Goal: Navigation & Orientation: Find specific page/section

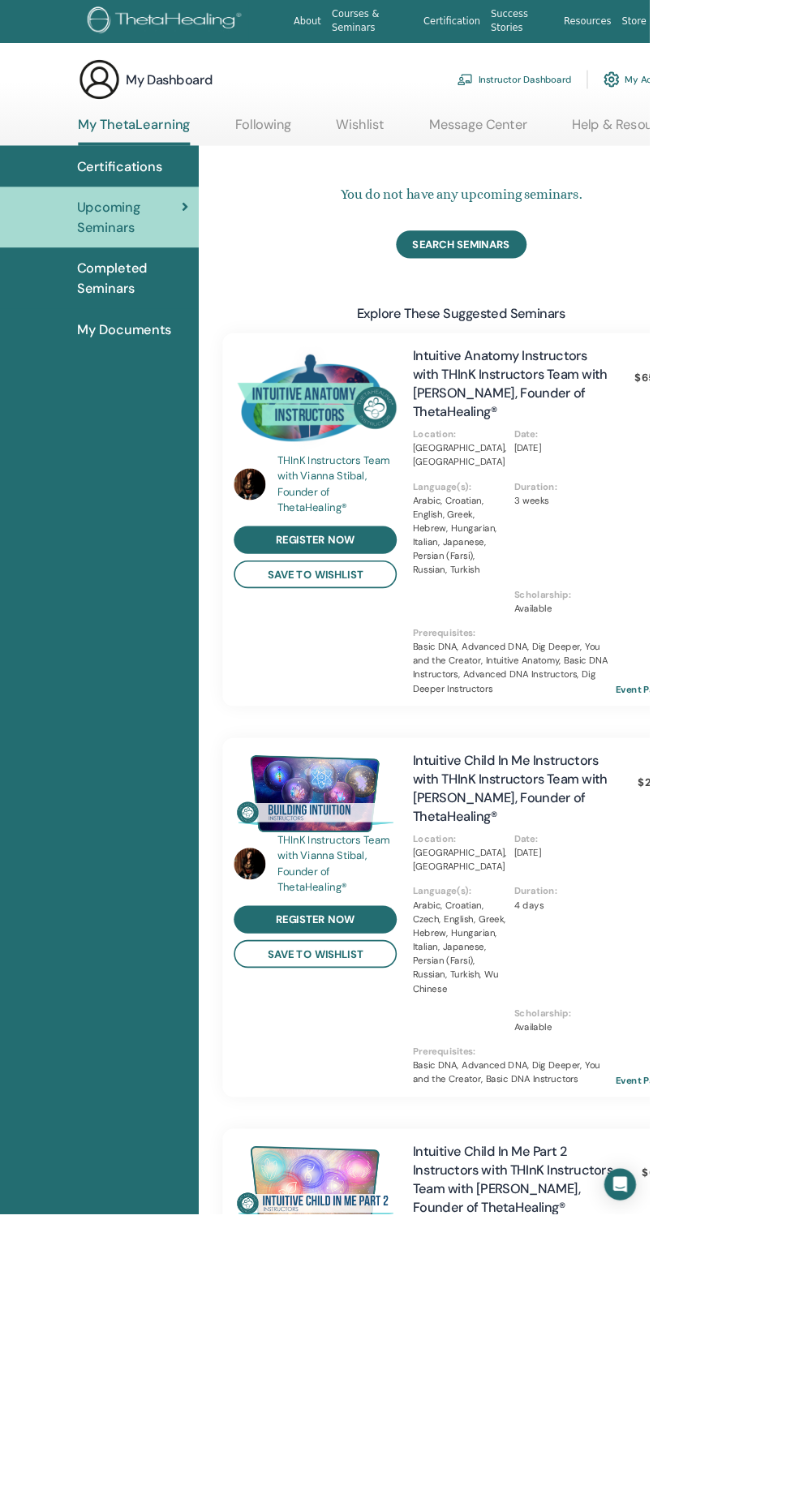
click at [108, 339] on span "Completed Seminars" at bounding box center [162, 340] width 136 height 49
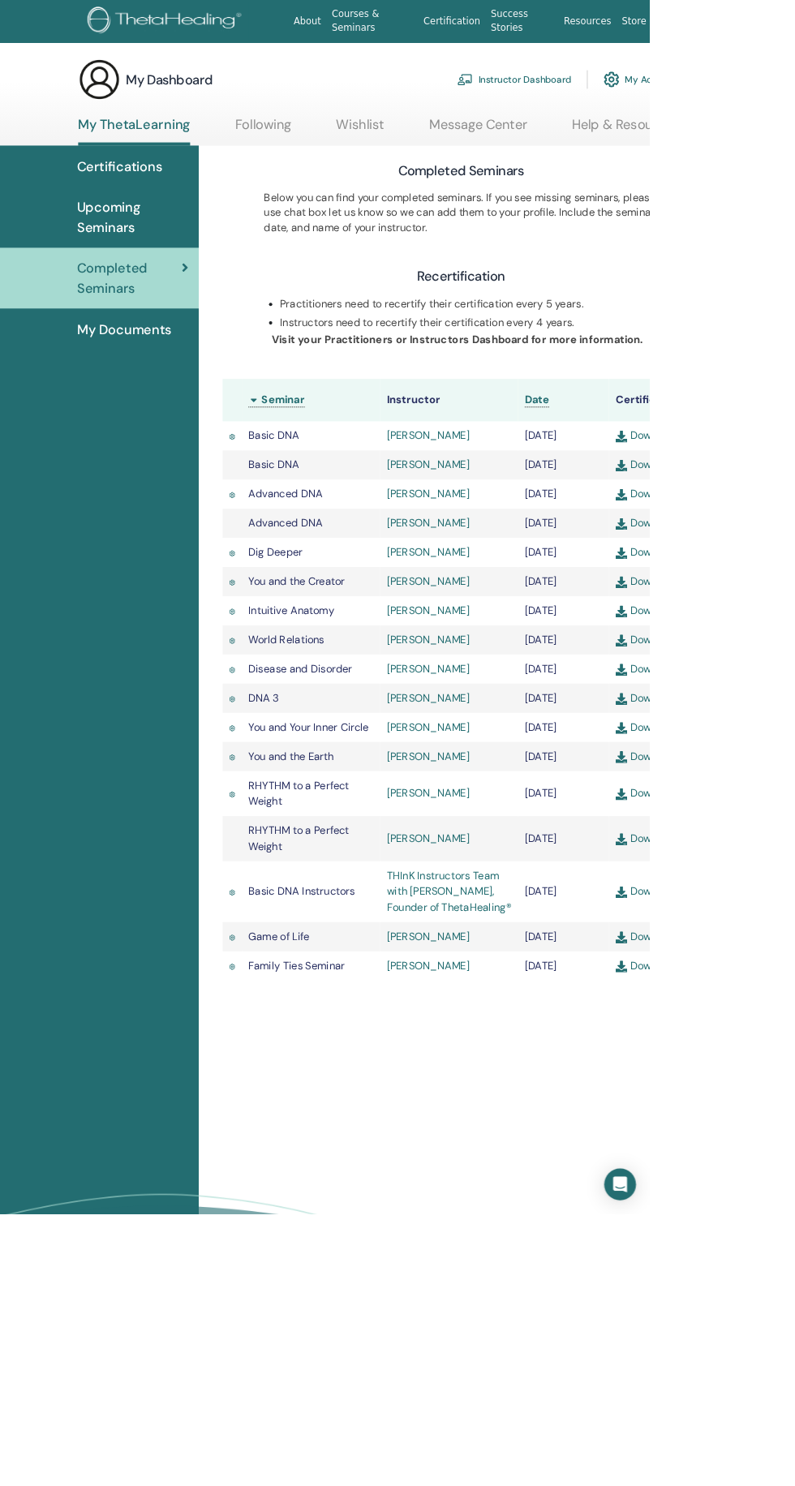
click at [132, 415] on span "My Documents" at bounding box center [152, 403] width 116 height 24
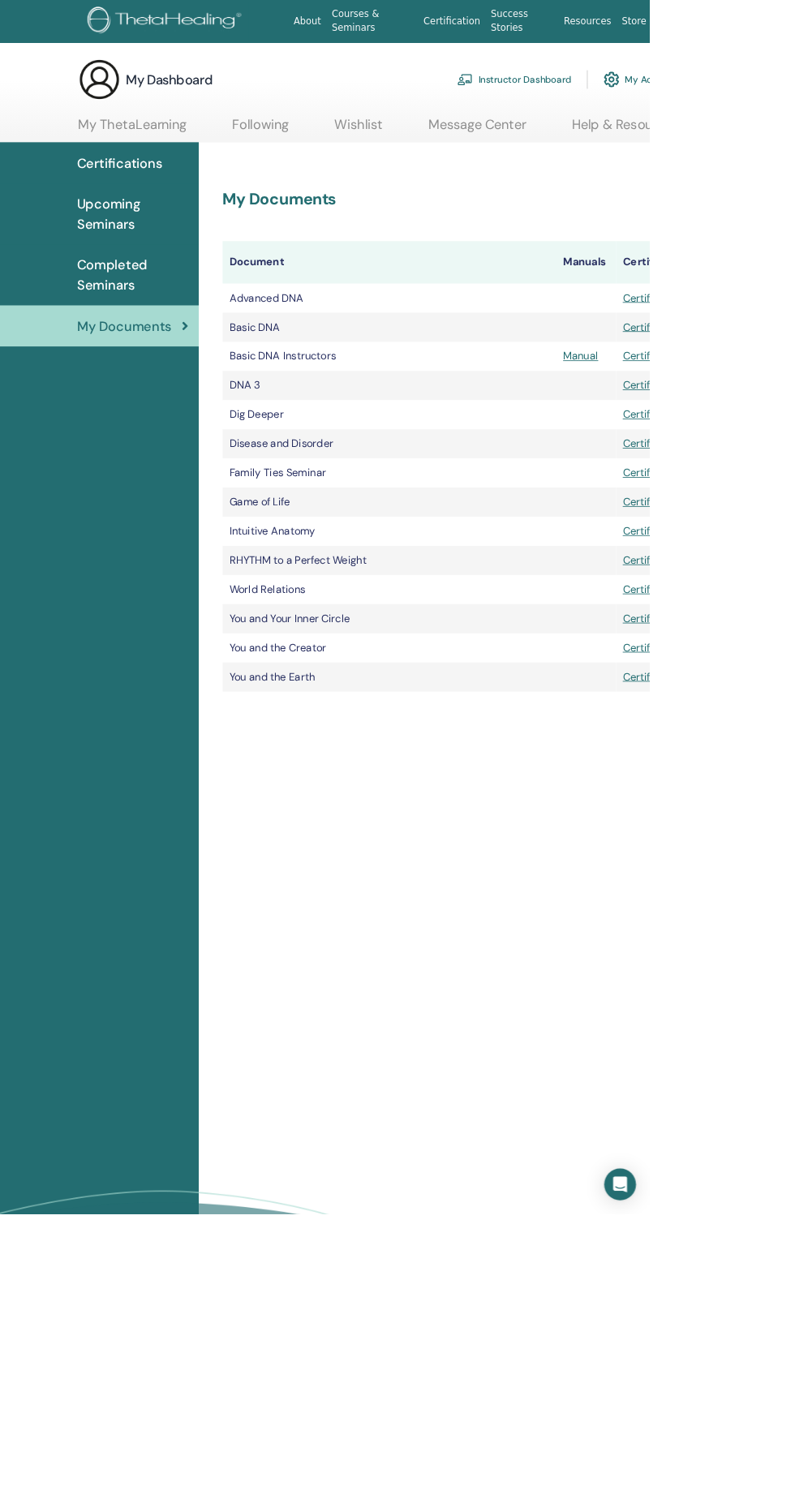
click at [116, 323] on span "Completed Seminars" at bounding box center [162, 336] width 136 height 49
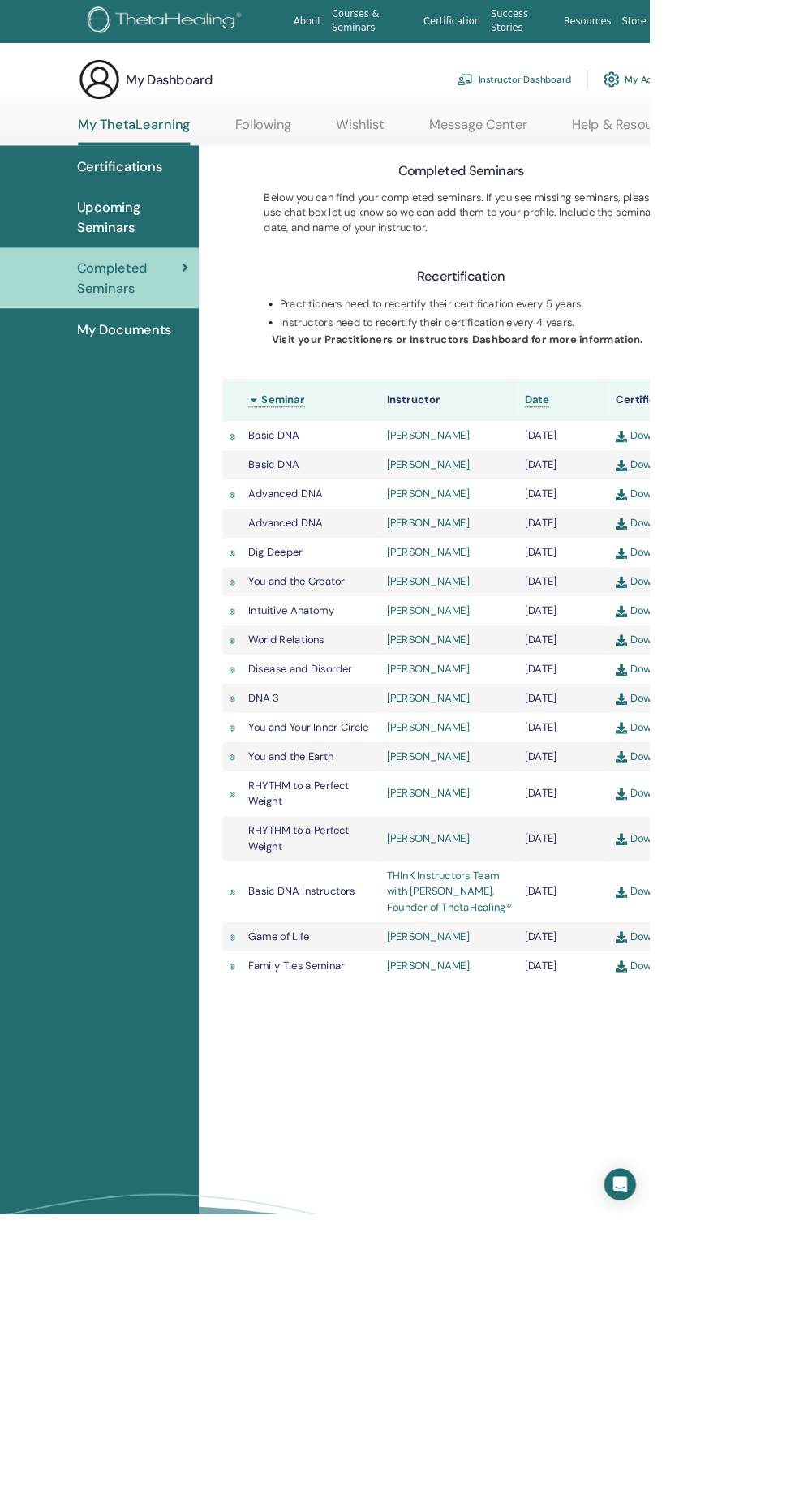
click at [137, 277] on span "Upcoming Seminars" at bounding box center [162, 266] width 136 height 49
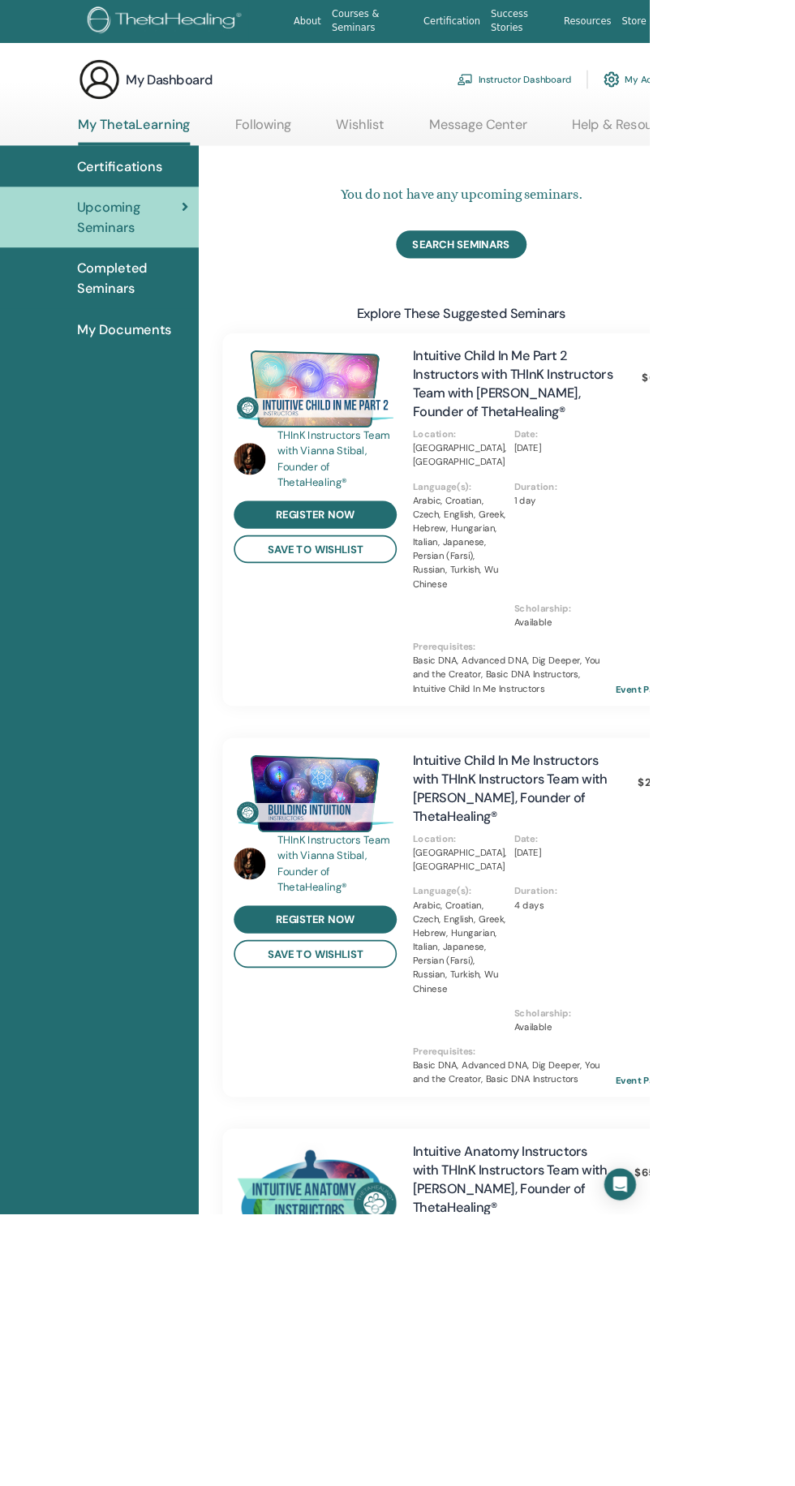
click at [148, 204] on span "Certifications" at bounding box center [146, 203] width 105 height 24
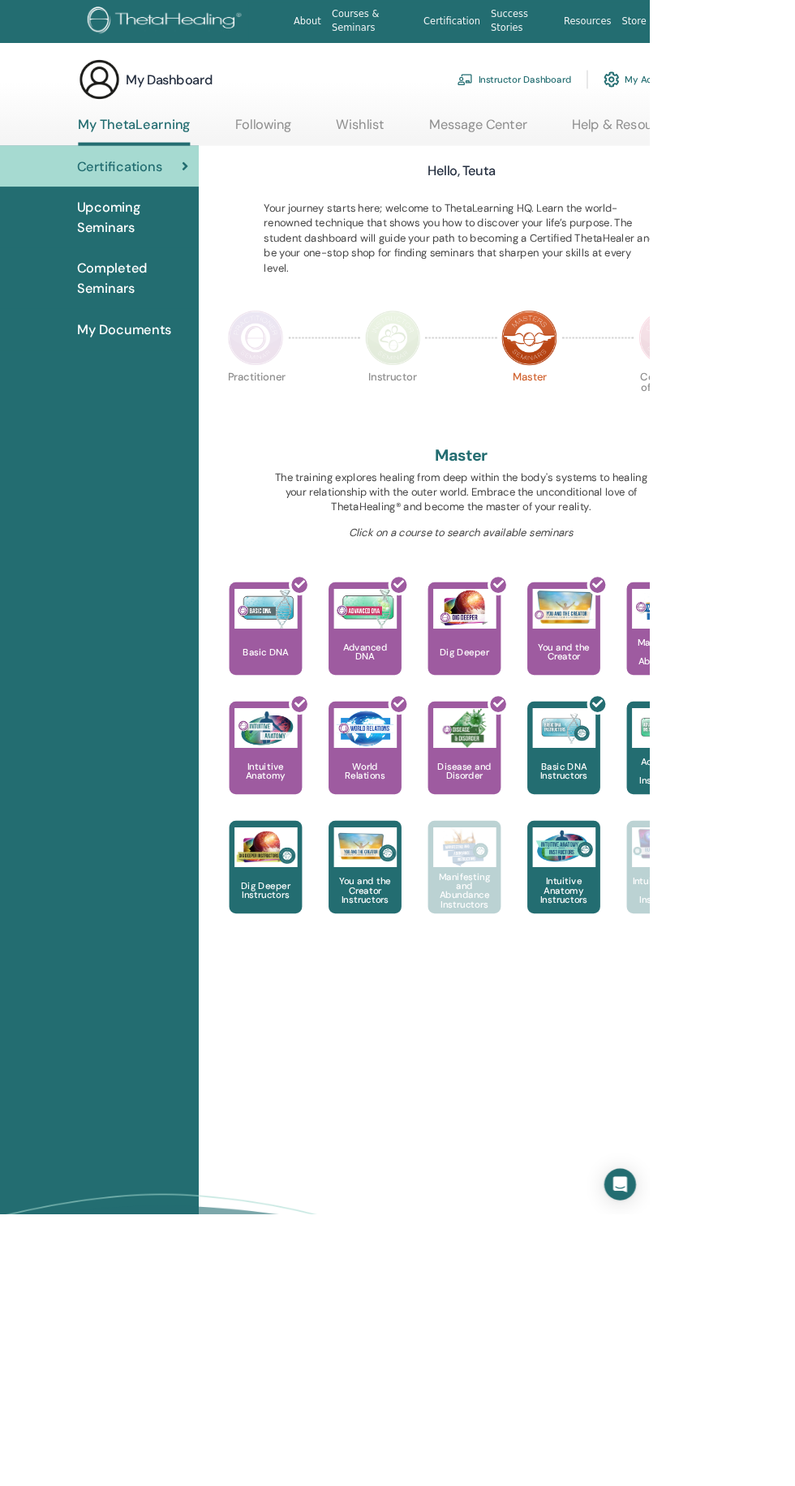
click at [328, 153] on link "Following" at bounding box center [322, 159] width 69 height 32
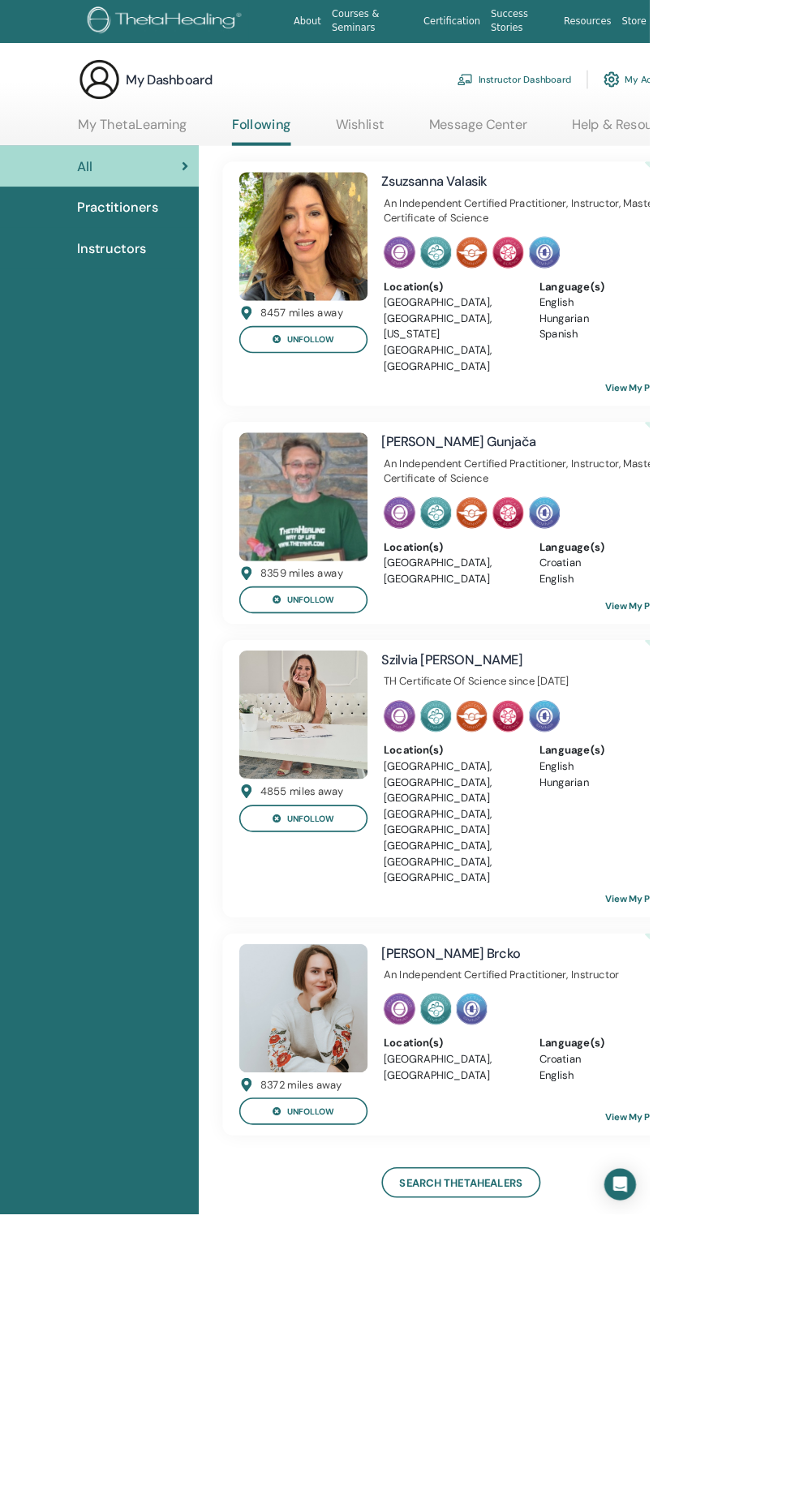
click at [552, 144] on link "Message Center" at bounding box center [585, 159] width 120 height 32
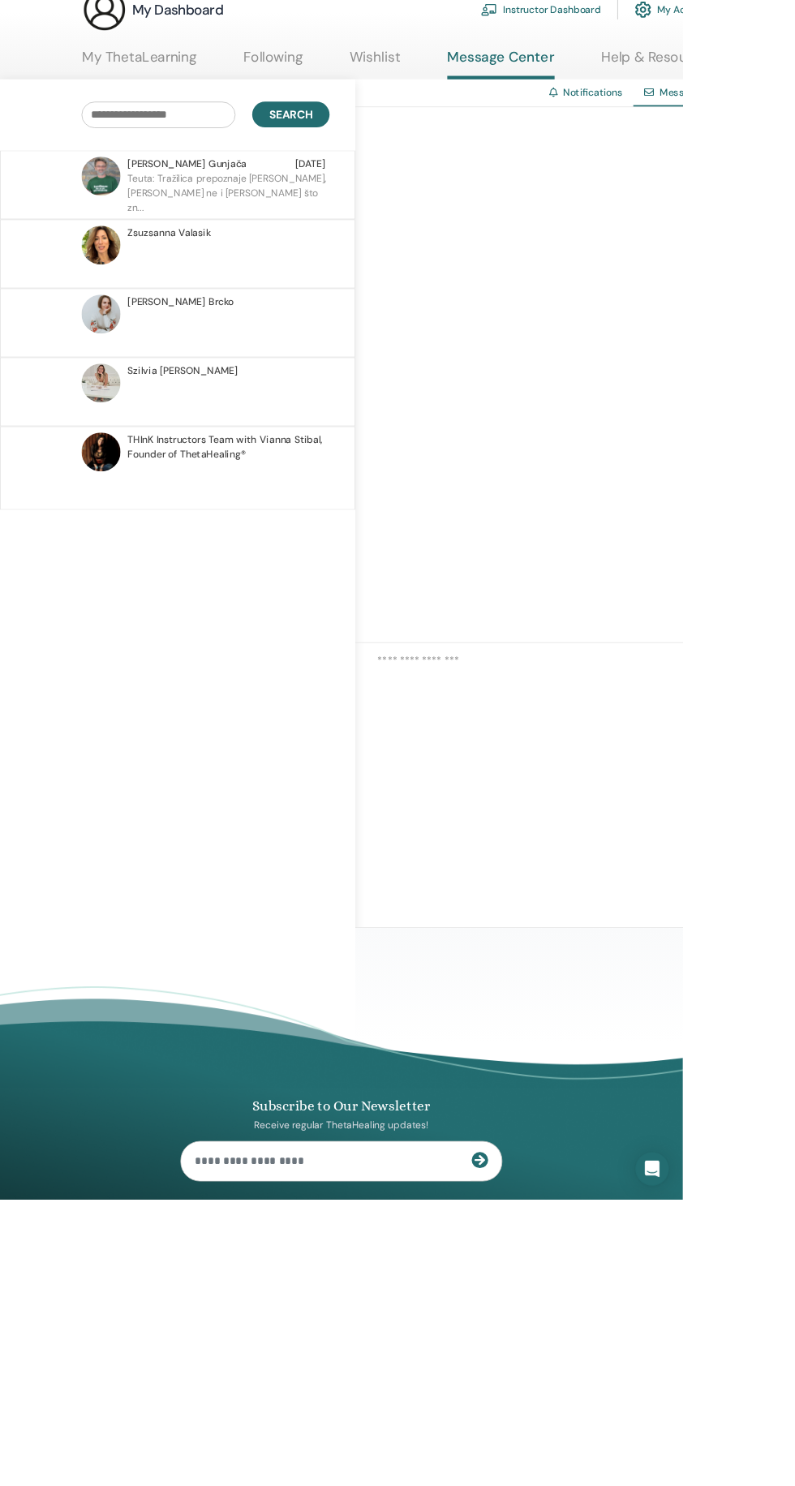
scroll to position [1, 0]
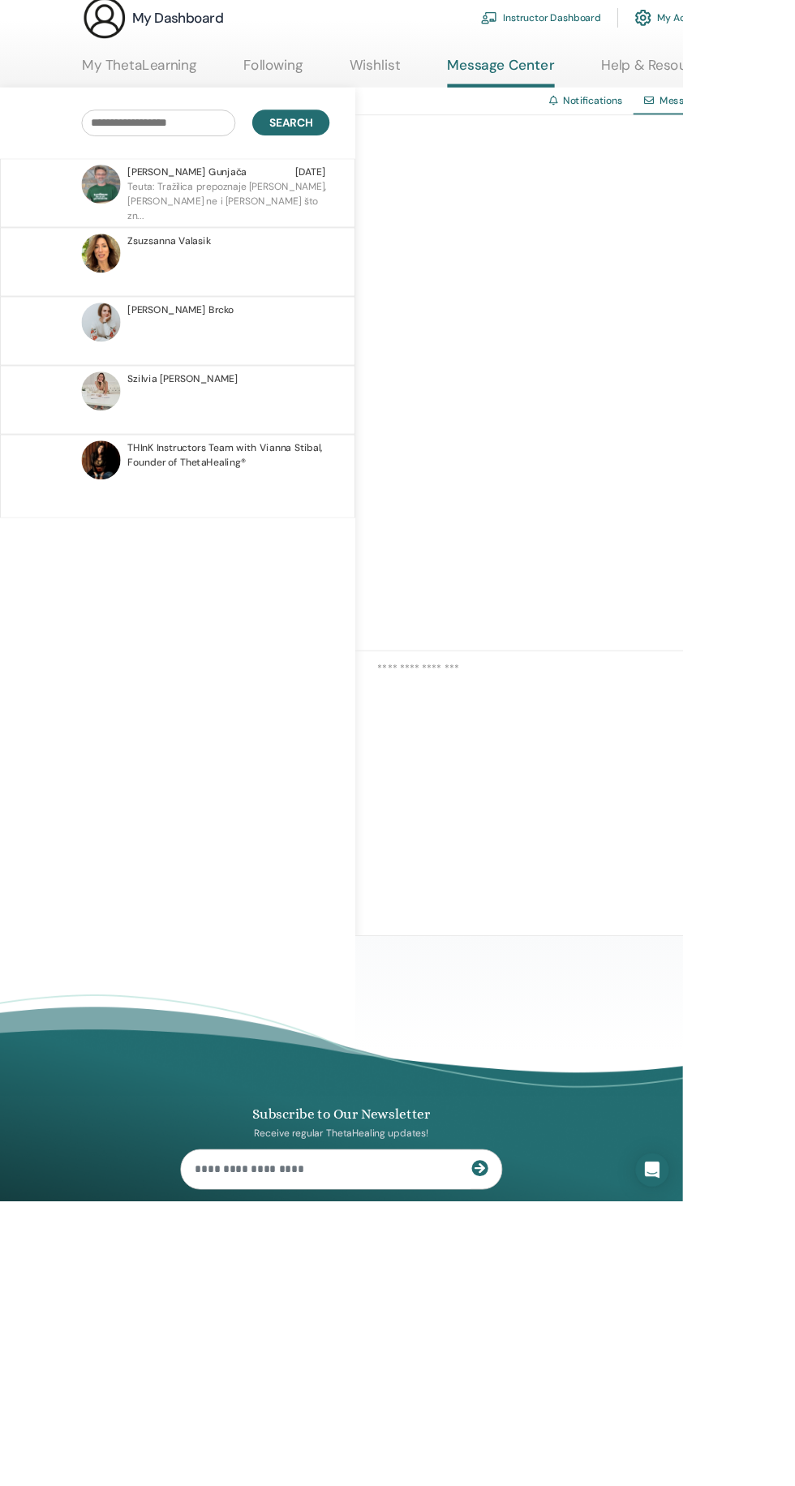
click at [679, 204] on link "Notifications" at bounding box center [689, 204] width 69 height 15
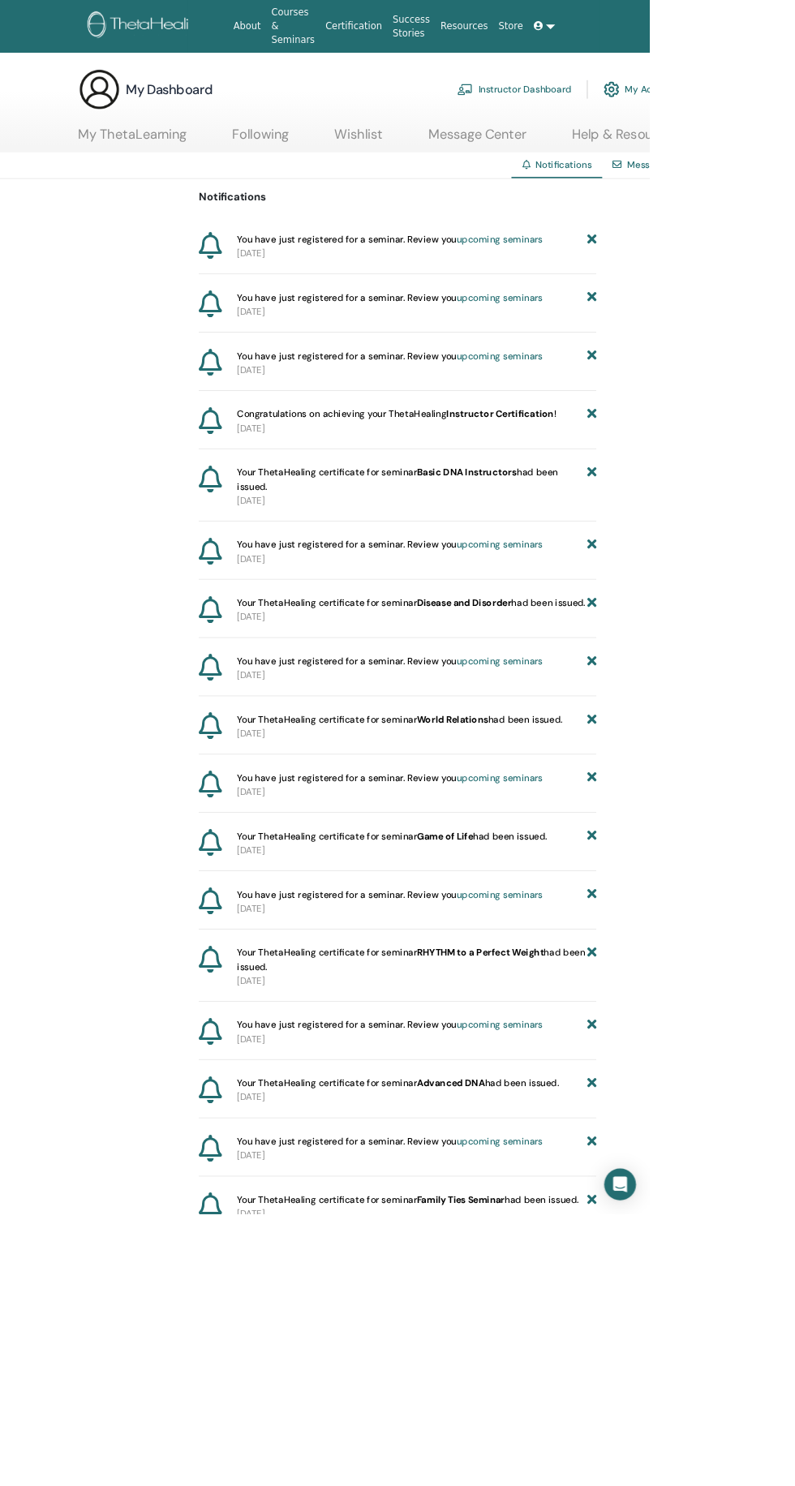
click at [140, 170] on link "My ThetaLearning" at bounding box center [162, 171] width 133 height 32
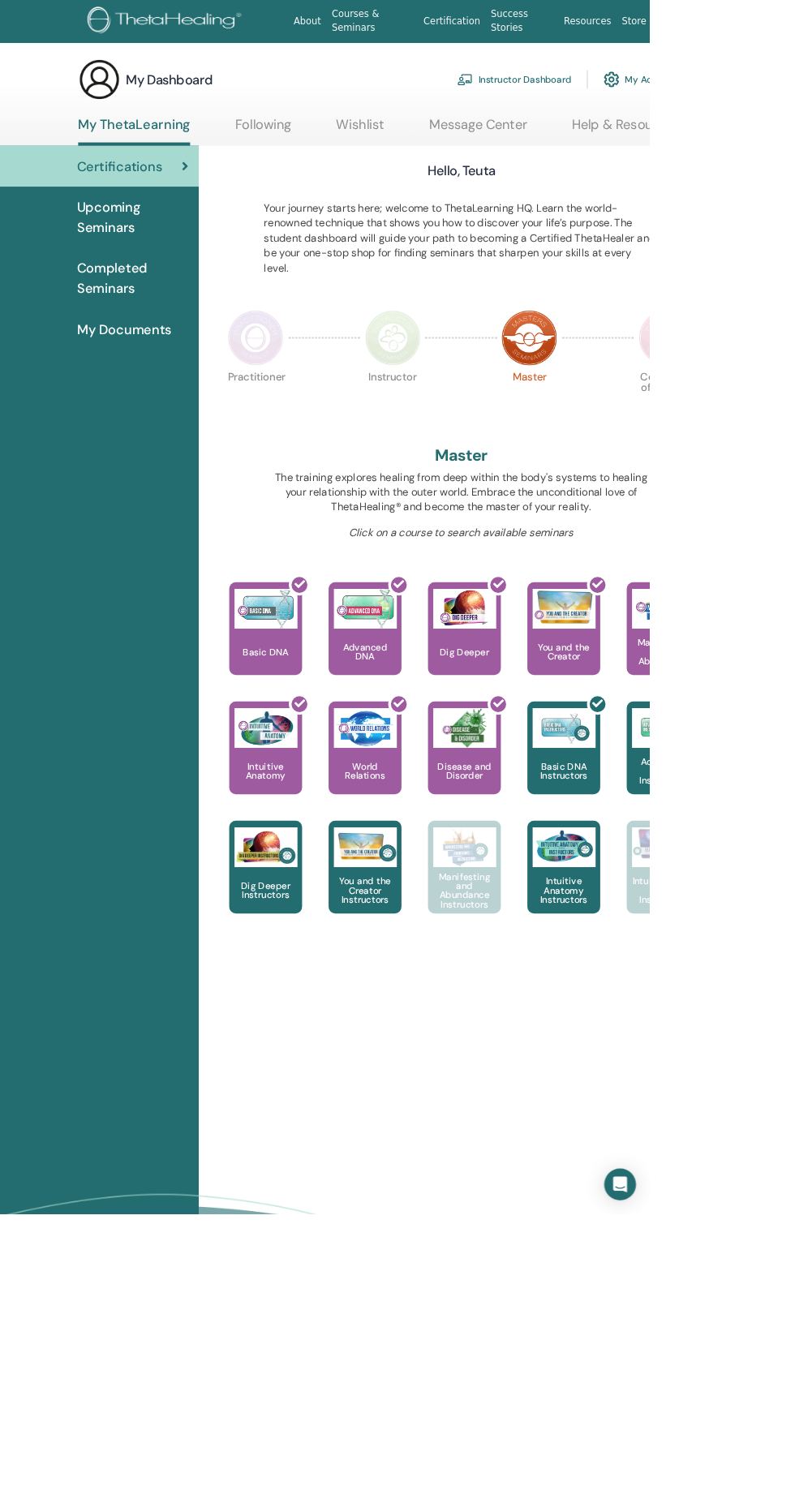
click at [147, 211] on span "Certifications" at bounding box center [146, 203] width 105 height 24
